Goal: Task Accomplishment & Management: Use online tool/utility

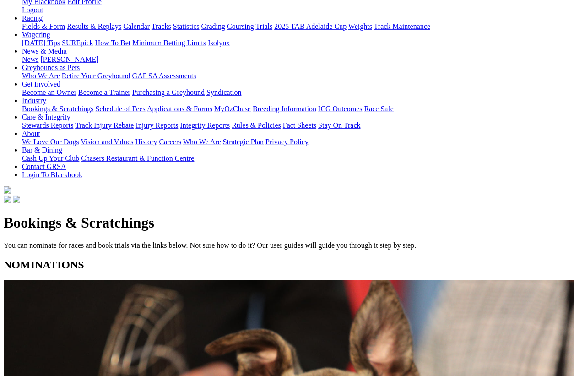
scroll to position [135, 0]
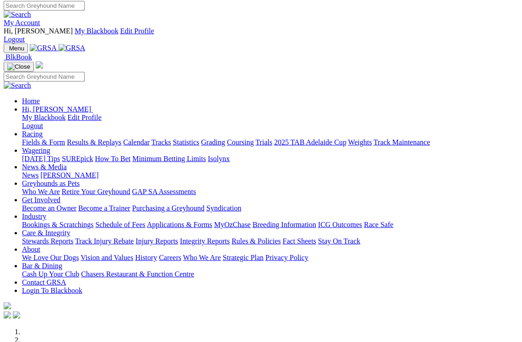
click at [46, 212] on link "Industry" at bounding box center [34, 216] width 24 height 8
click at [59, 221] on link "Bookings & Scratchings" at bounding box center [57, 225] width 71 height 8
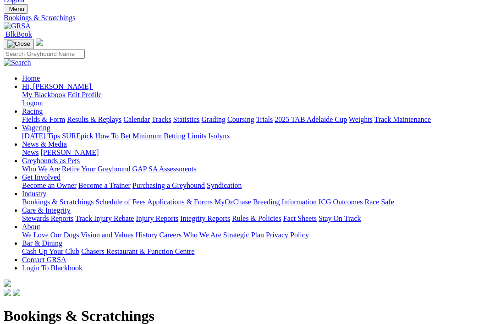
scroll to position [45, 0]
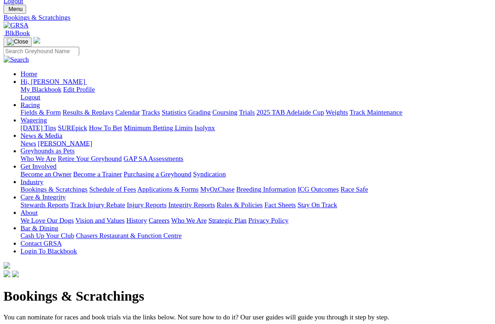
scroll to position [38, 0]
